Goal: Navigation & Orientation: Find specific page/section

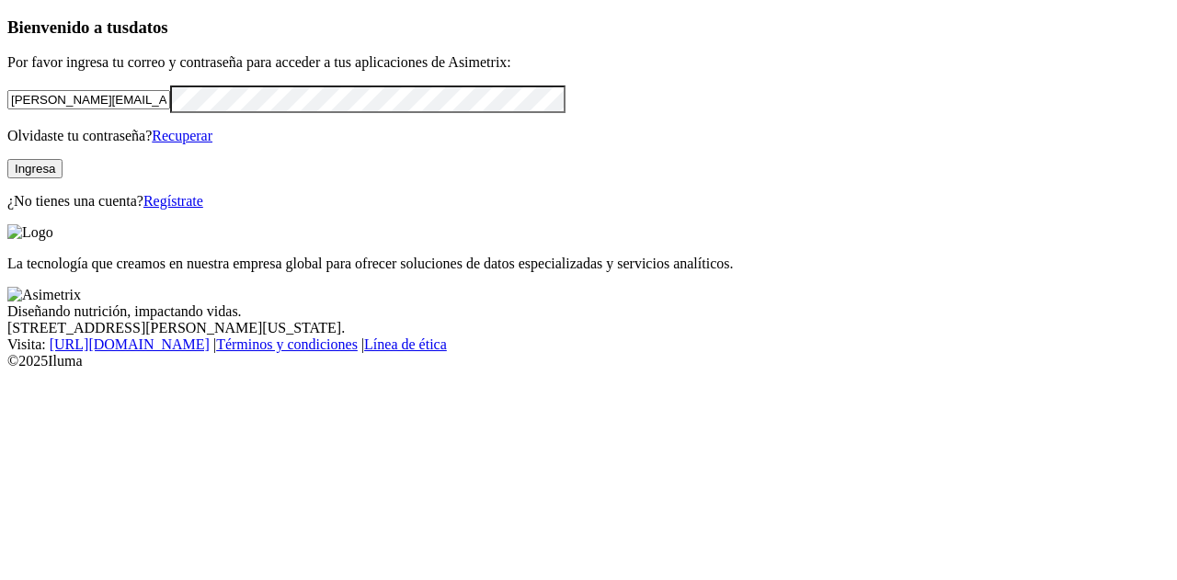
drag, startPoint x: 215, startPoint y: 123, endPoint x: 0, endPoint y: 127, distance: 215.2
click at [7, 127] on div "Bienvenido a tus datos Por favor ingresa tu correo y contraseña para acceder a …" at bounding box center [588, 113] width 1162 height 192
type input "[PERSON_NAME][EMAIL_ADDRESS][DOMAIN_NAME]"
click input "submit" at bounding box center [0, 0] width 0 height 0
